Goal: Task Accomplishment & Management: Manage account settings

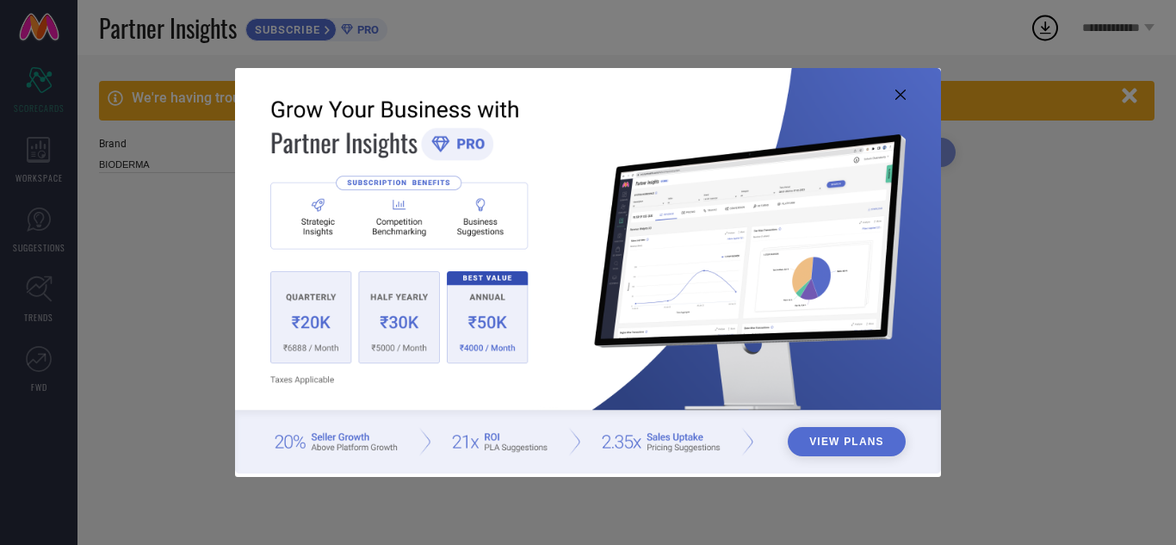
type input "All"
click at [903, 91] on icon at bounding box center [900, 95] width 10 height 10
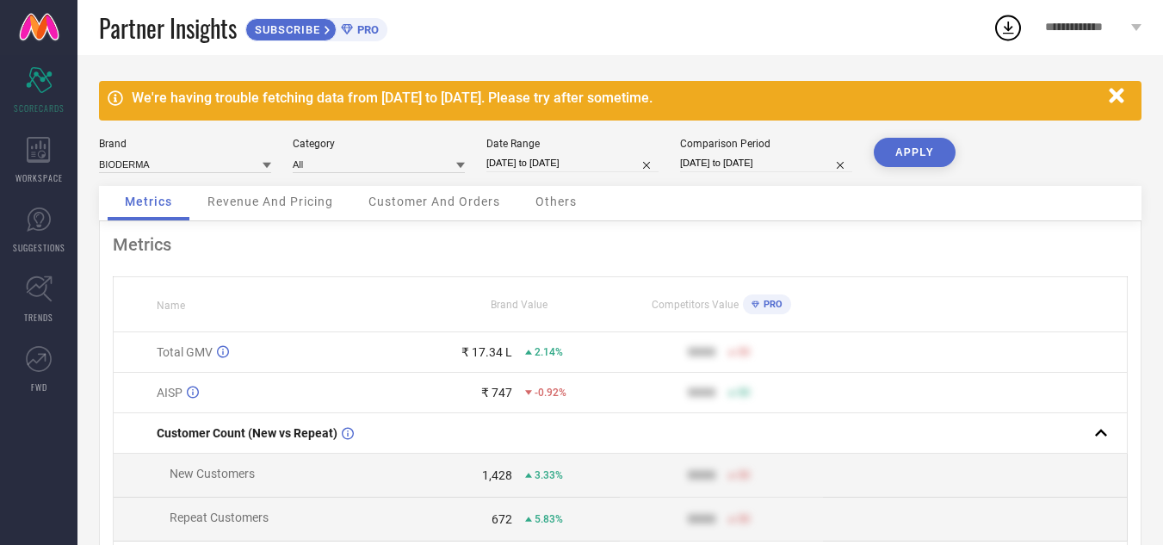
click at [546, 168] on input "[DATE] to [DATE]" at bounding box center [572, 163] width 172 height 18
select select "6"
select select "2025"
select select "7"
select select "2025"
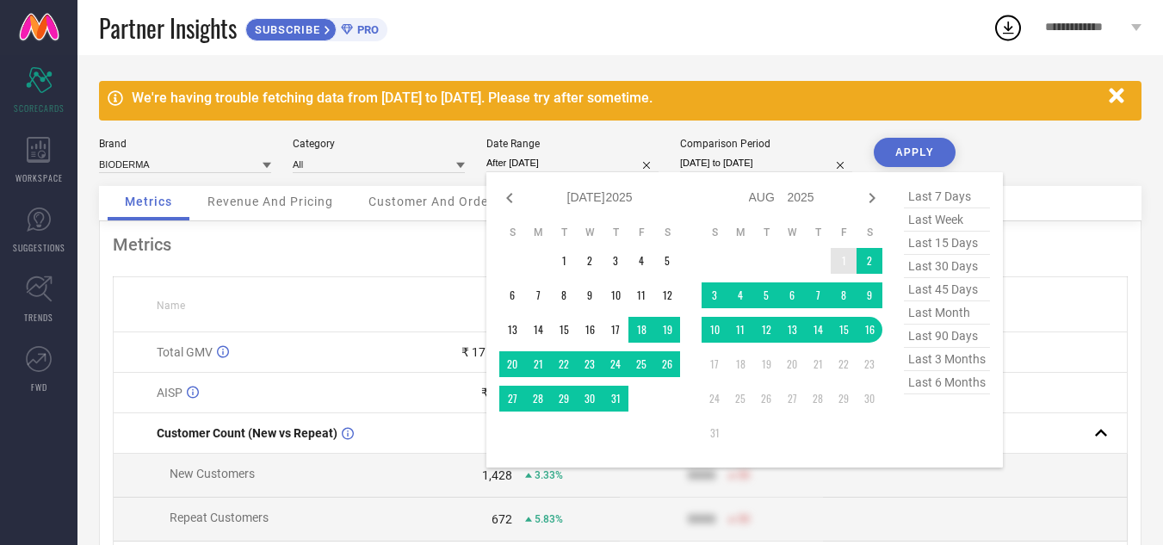
click at [839, 268] on td "1" at bounding box center [844, 261] width 26 height 26
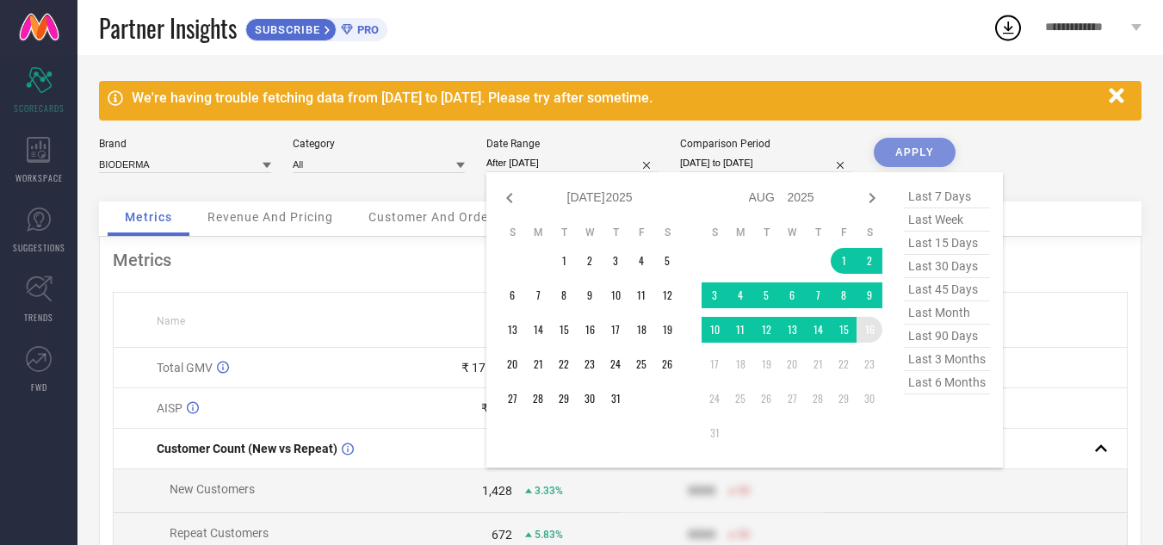
type input "[DATE] to [DATE]"
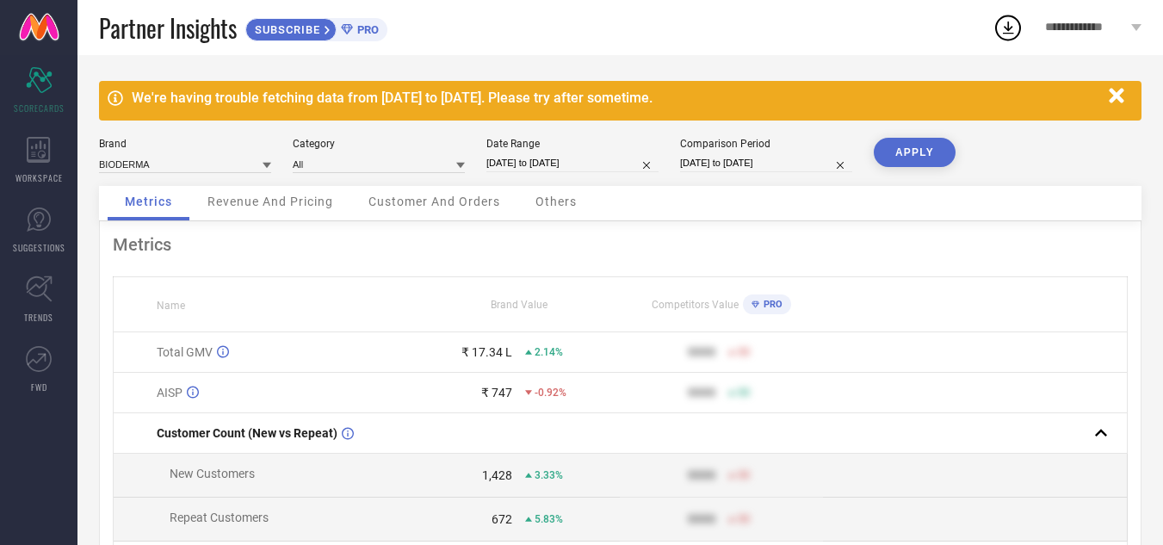
click at [912, 157] on button "APPLY" at bounding box center [915, 152] width 82 height 29
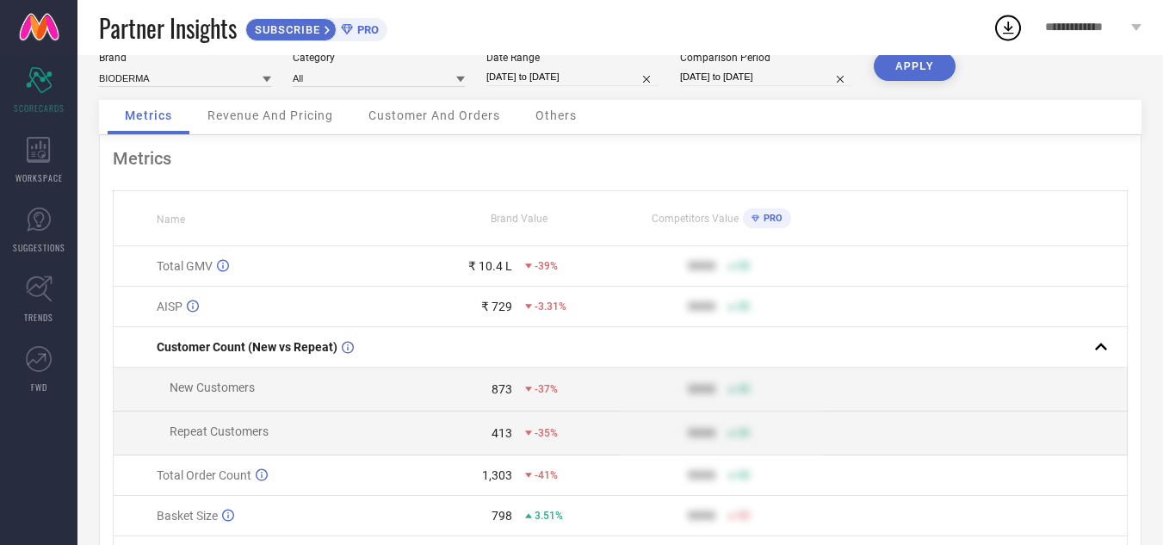
click at [1085, 30] on span "**********" at bounding box center [1086, 28] width 82 height 15
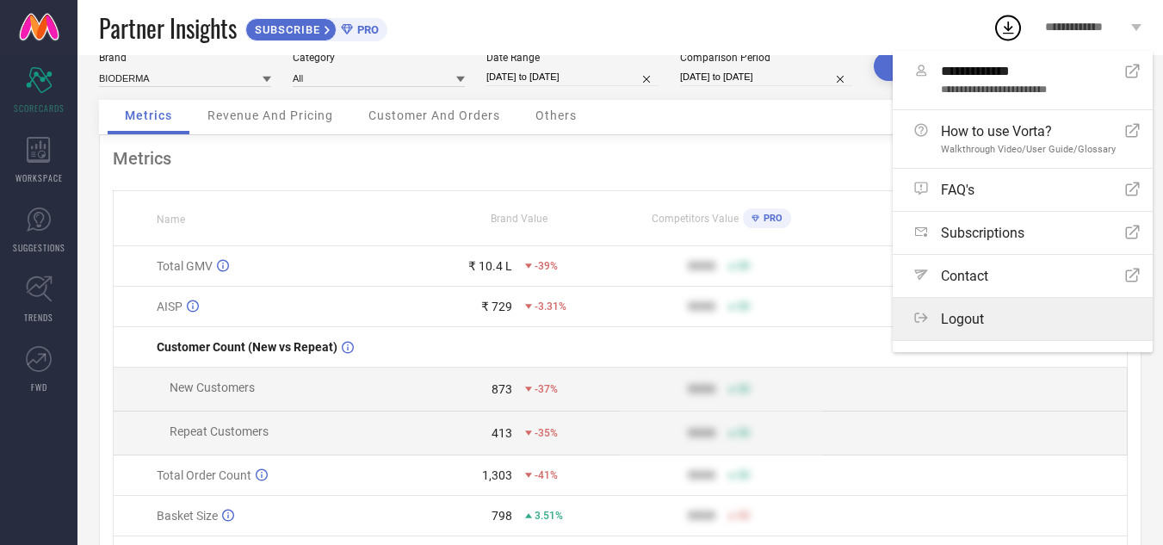
click at [1020, 311] on div "Logout" at bounding box center [1027, 319] width 226 height 16
click at [0, 0] on button "Logout" at bounding box center [0, 0] width 0 height 0
